Goal: Find specific page/section: Find specific page/section

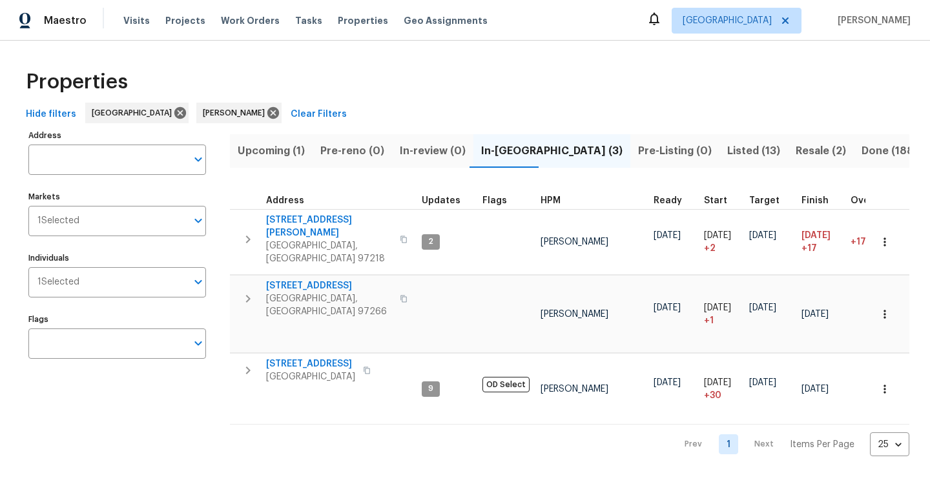
click at [796, 156] on span "Resale (2)" at bounding box center [821, 151] width 50 height 18
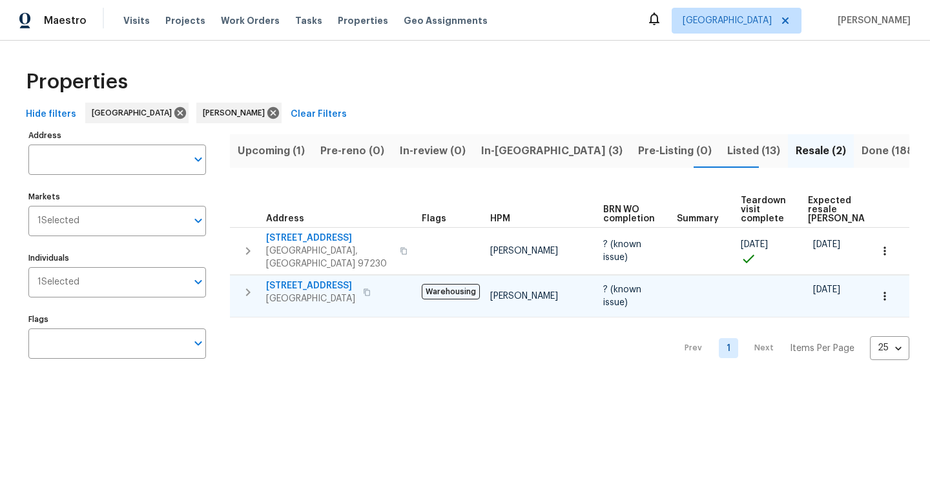
click at [371, 289] on icon "button" at bounding box center [367, 293] width 8 height 8
